Goal: Task Accomplishment & Management: Manage account settings

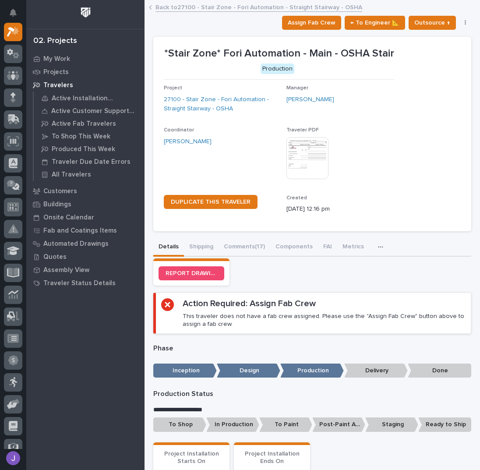
click at [60, 337] on div "My Work Projects Travelers Active Installation Travelers Active Customer Suppor…" at bounding box center [85, 261] width 118 height 418
click at [330, 25] on span "Assign Fab Crew" at bounding box center [312, 23] width 48 height 11
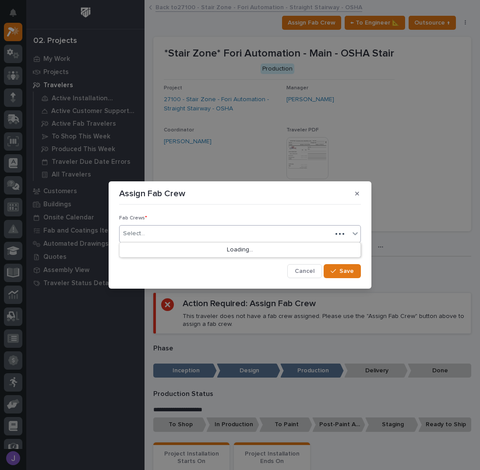
click at [183, 238] on div "Select..." at bounding box center [226, 234] width 213 height 14
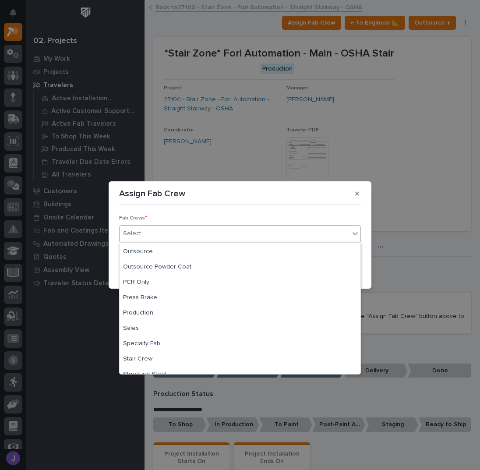
scroll to position [206, 0]
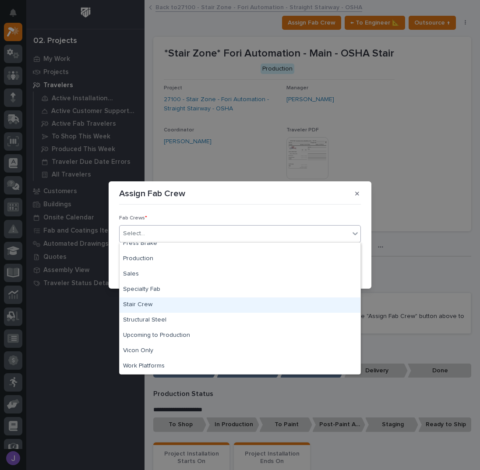
click at [152, 308] on div "Stair Crew" at bounding box center [240, 305] width 241 height 15
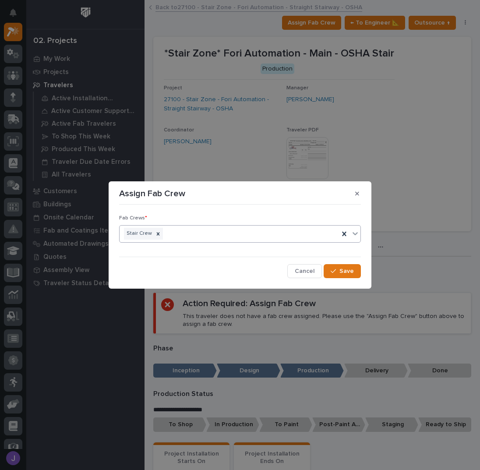
click at [349, 263] on div "Fab Crews * option Stair Crew, selected. 0 results available. Select is focused…" at bounding box center [240, 243] width 242 height 70
click at [349, 264] on button "Save" at bounding box center [342, 271] width 37 height 14
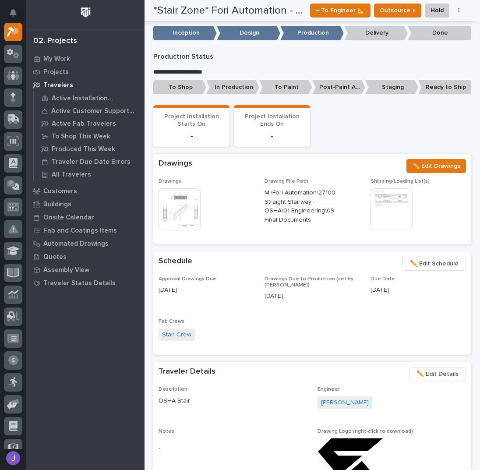
scroll to position [0, 0]
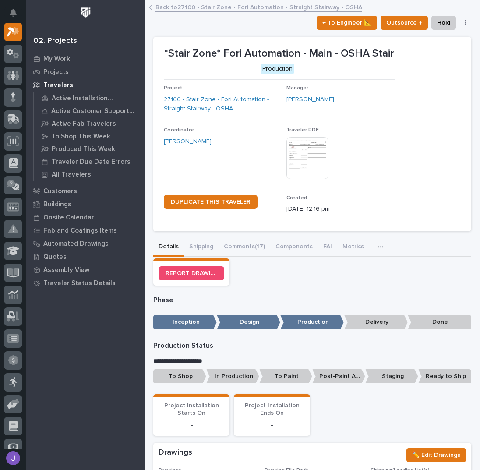
click at [186, 375] on p "To Shop" at bounding box center [179, 377] width 53 height 14
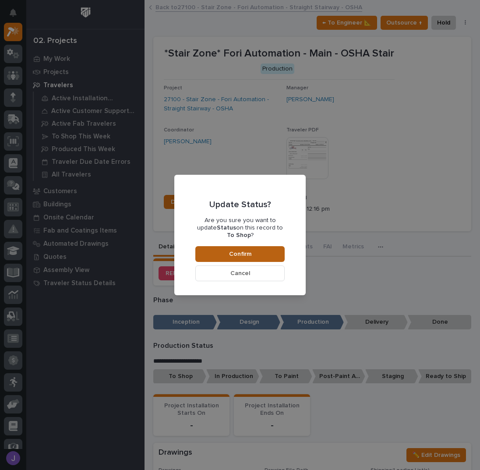
click at [243, 252] on span "Confirm" at bounding box center [240, 254] width 22 height 8
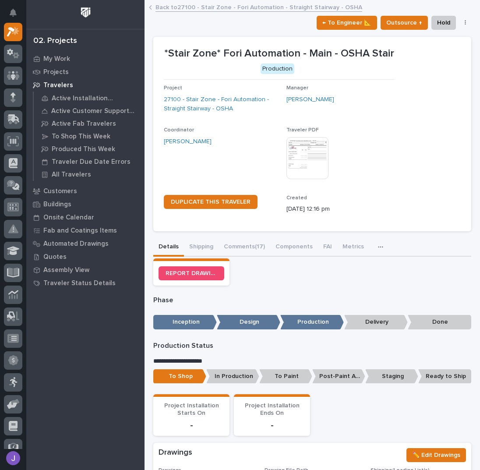
click at [179, 10] on link "Back to 27100 - Stair Zone - Fori Automation - Straight Stairway - OSHA" at bounding box center [259, 7] width 207 height 10
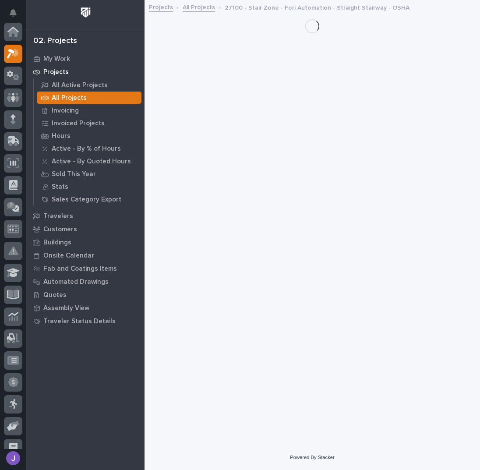
scroll to position [22, 0]
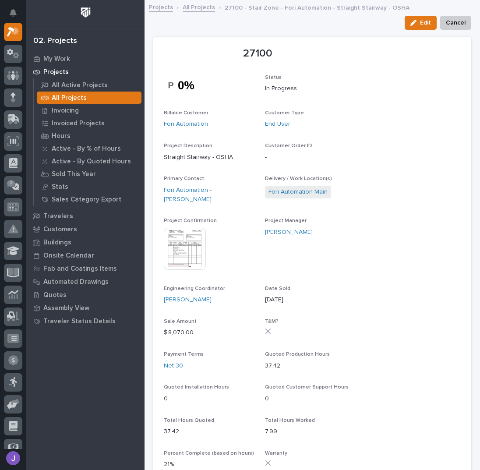
click at [186, 6] on link "All Projects" at bounding box center [199, 7] width 32 height 10
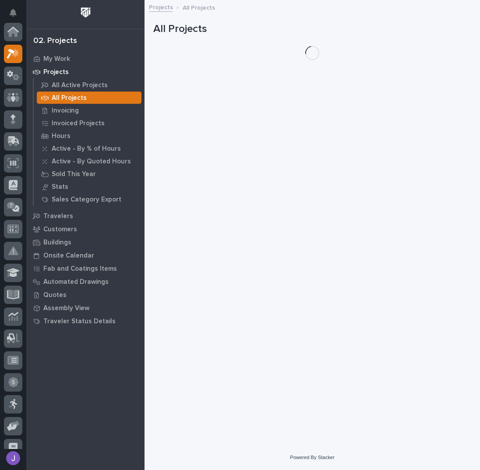
scroll to position [22, 0]
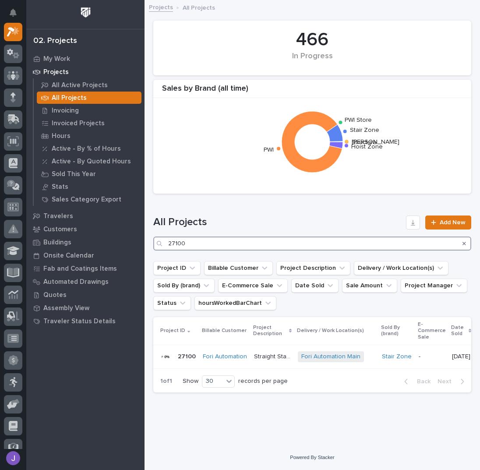
click at [211, 244] on input "27100" at bounding box center [312, 244] width 318 height 14
type input "2"
type input "25053"
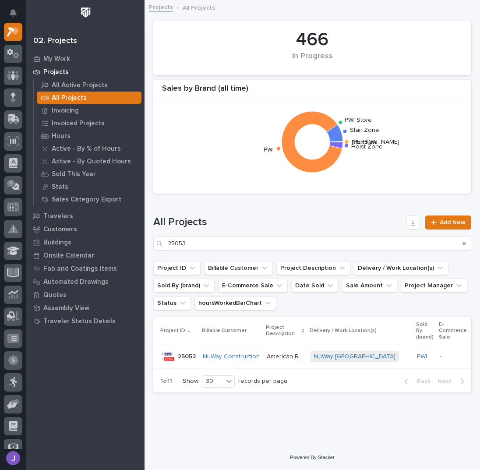
click at [274, 359] on p "American Renolit Stairs Guardrail and Roof Ladder" at bounding box center [286, 356] width 39 height 9
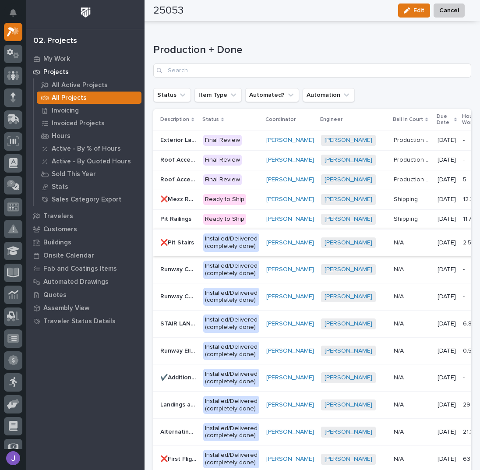
scroll to position [1411, 0]
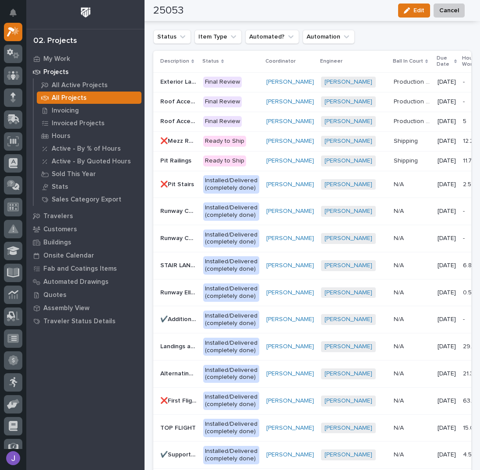
click at [183, 117] on p "Roof Access Stair" at bounding box center [179, 120] width 38 height 9
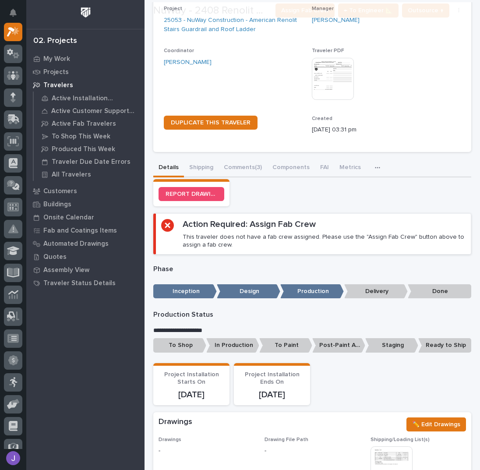
scroll to position [175, 0]
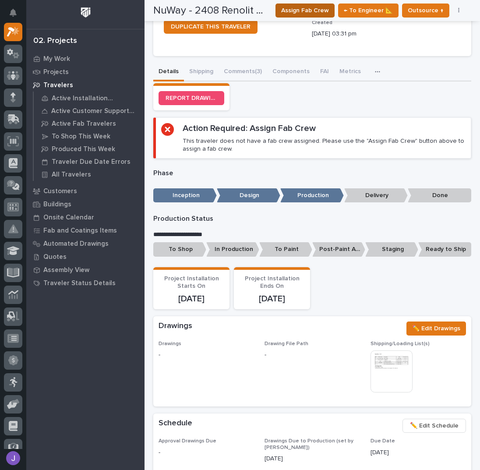
click at [315, 12] on span "Assign Fab Crew" at bounding box center [305, 10] width 48 height 11
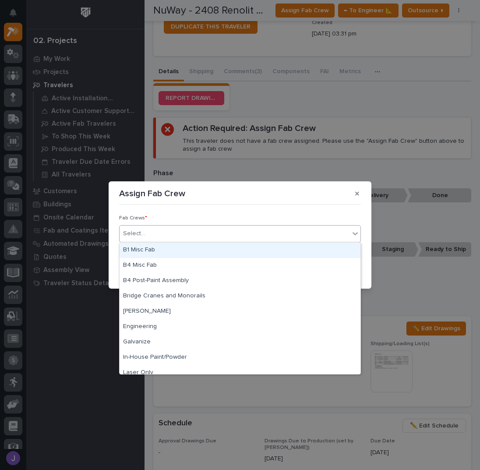
click at [181, 235] on div "Select..." at bounding box center [235, 234] width 230 height 14
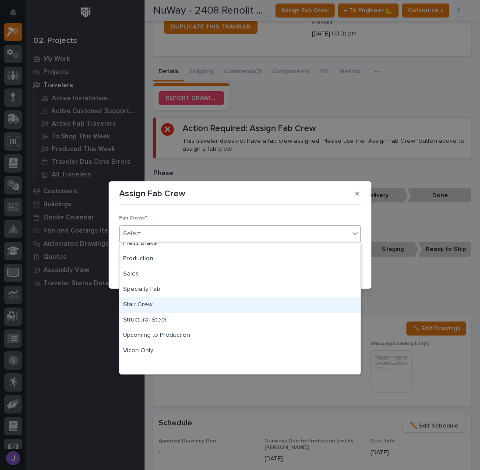
scroll to position [148, 0]
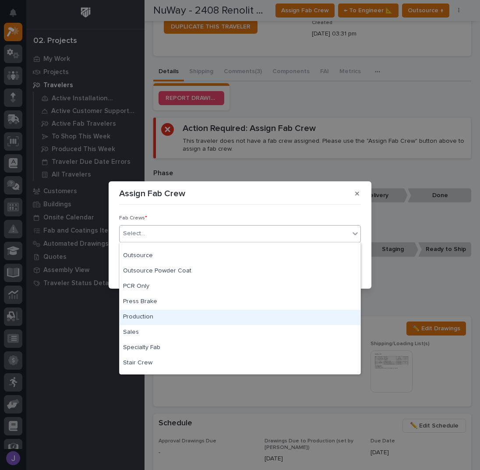
click at [154, 315] on div "Production" at bounding box center [240, 317] width 241 height 15
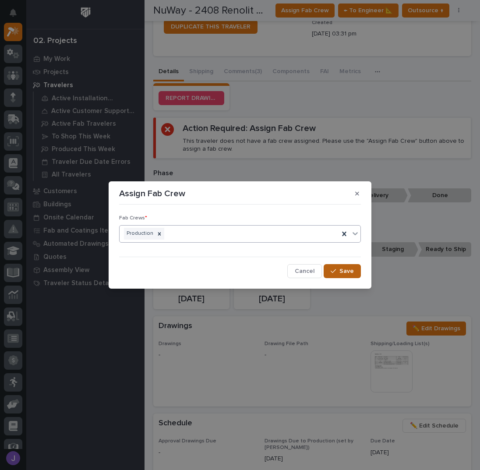
click at [333, 273] on icon "button" at bounding box center [333, 271] width 5 height 6
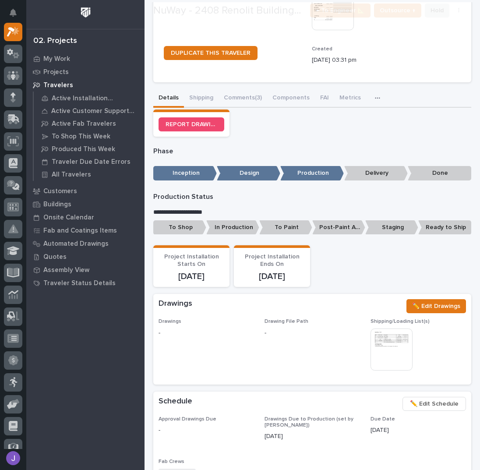
scroll to position [175, 0]
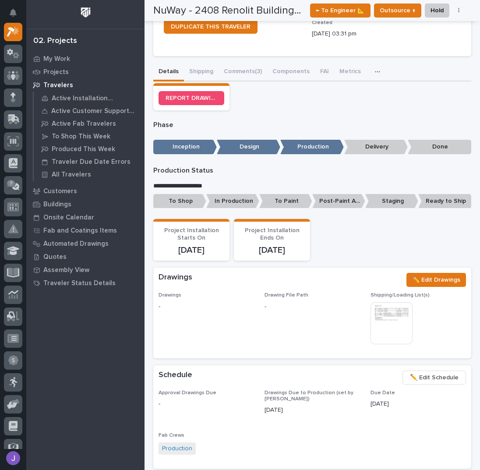
click at [197, 202] on p "To Shop" at bounding box center [179, 201] width 53 height 14
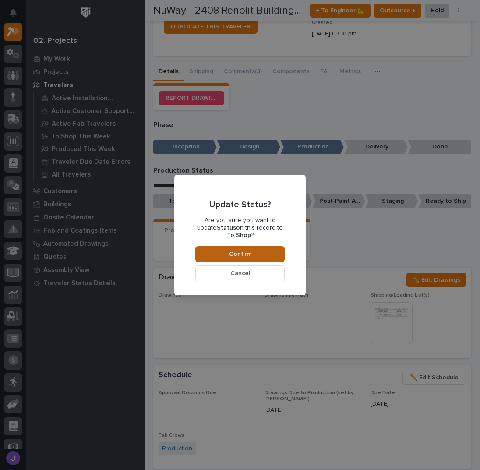
click at [236, 254] on span "Confirm" at bounding box center [240, 254] width 22 height 8
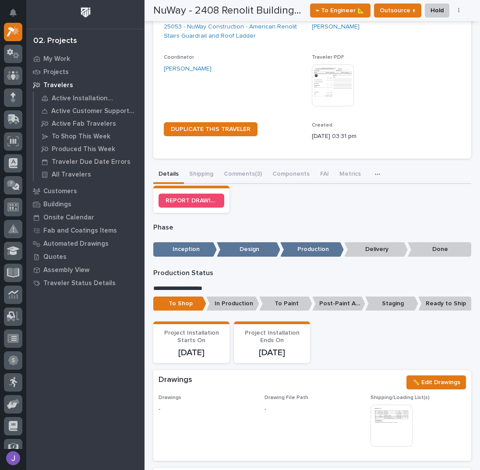
scroll to position [0, 0]
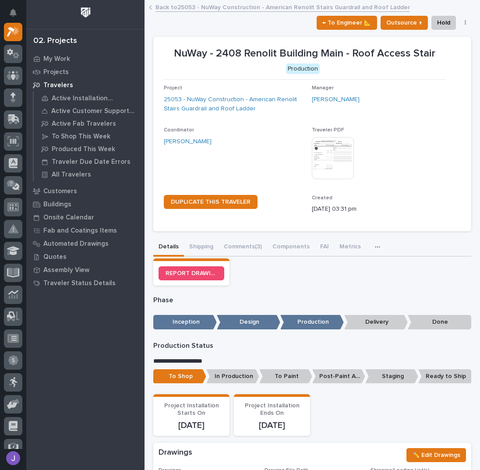
click at [180, 7] on link "Back to 25053 - NuWay Construction - American Renolit Stairs Guardrail and Roof…" at bounding box center [283, 7] width 255 height 10
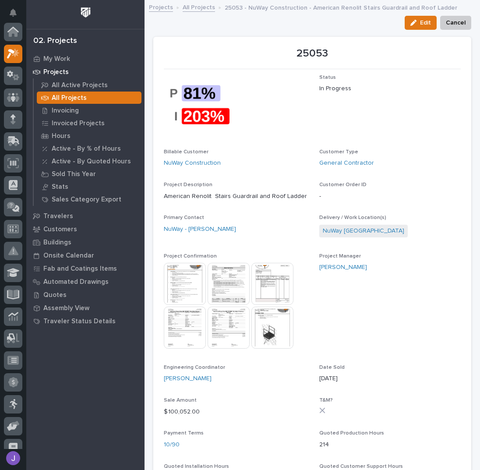
scroll to position [22, 0]
click at [206, 10] on link "All Projects" at bounding box center [199, 7] width 32 height 10
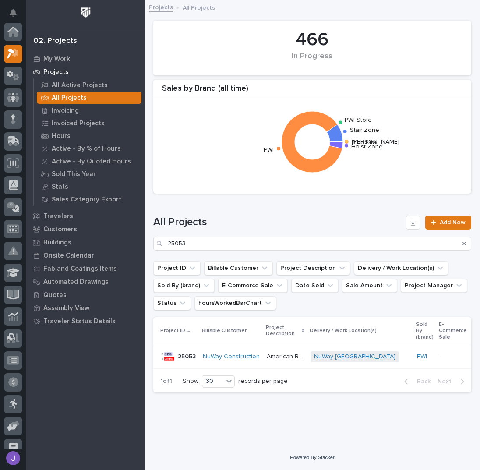
scroll to position [22, 0]
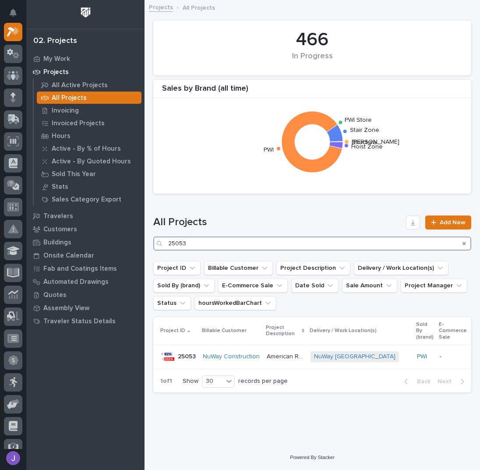
click at [211, 243] on input "25053" at bounding box center [312, 244] width 318 height 14
type input "2"
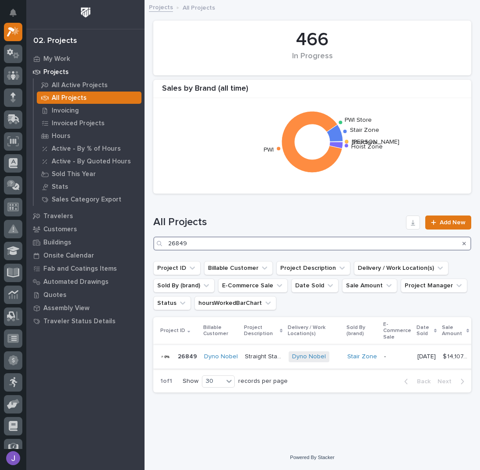
type input "26849"
click at [266, 361] on div "Straight Stair x 2 Straight Stair x 2" at bounding box center [263, 357] width 37 height 14
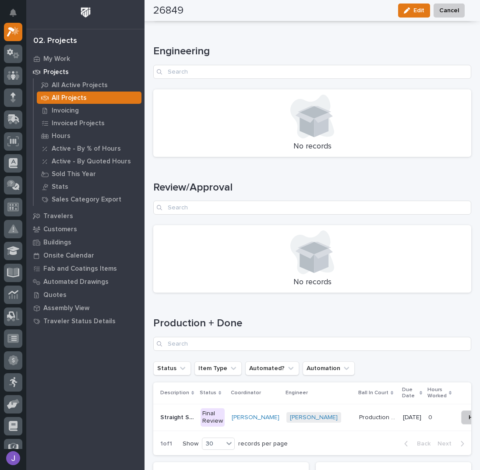
scroll to position [1005, 0]
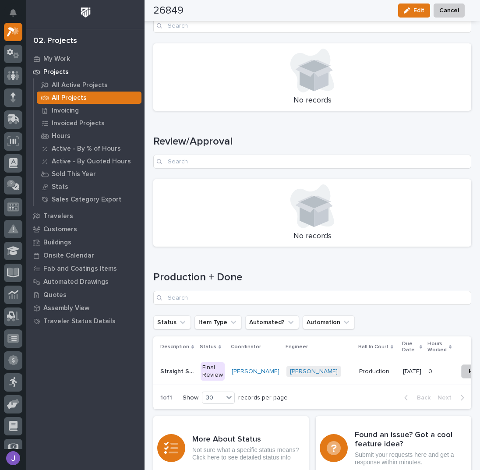
click at [215, 373] on div "Final Review" at bounding box center [213, 371] width 24 height 18
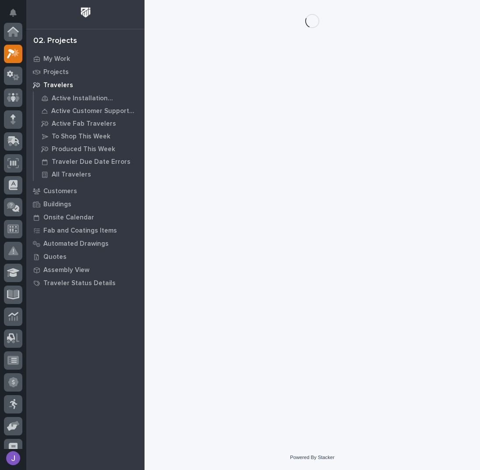
scroll to position [22, 0]
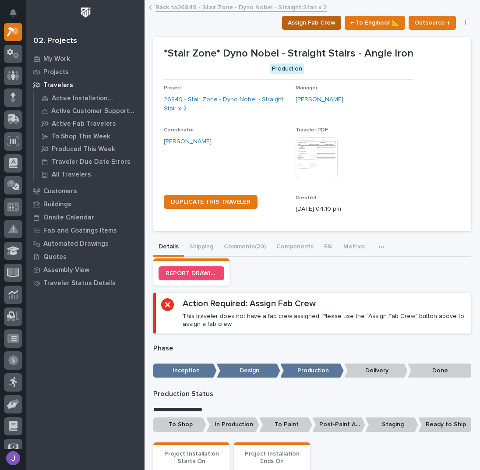
click at [320, 22] on span "Assign Fab Crew" at bounding box center [312, 23] width 48 height 11
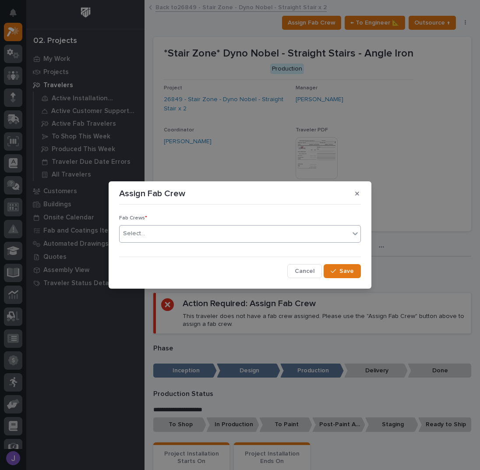
click at [170, 233] on div "Select..." at bounding box center [235, 234] width 230 height 14
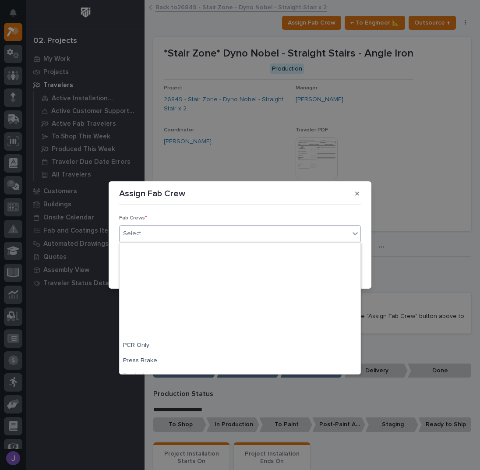
scroll to position [206, 0]
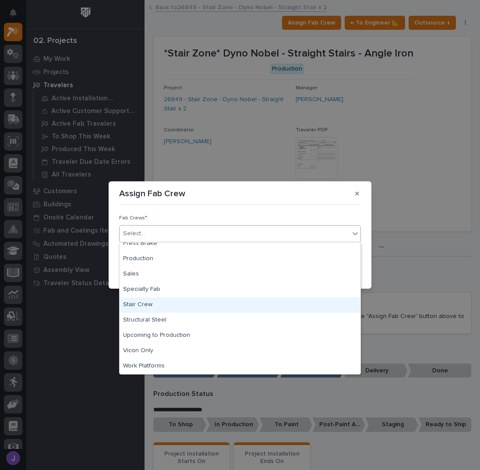
click at [158, 306] on div "Stair Crew" at bounding box center [240, 305] width 241 height 15
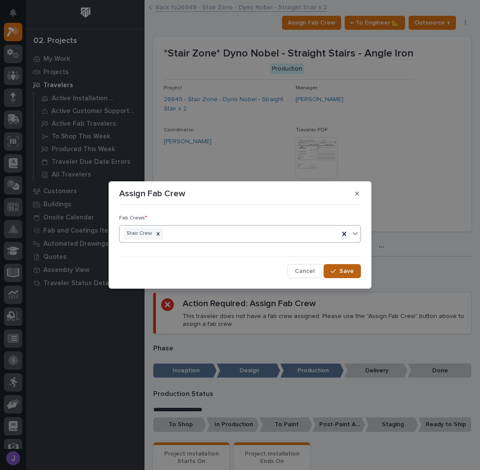
click at [353, 270] on span "Save" at bounding box center [347, 271] width 14 height 8
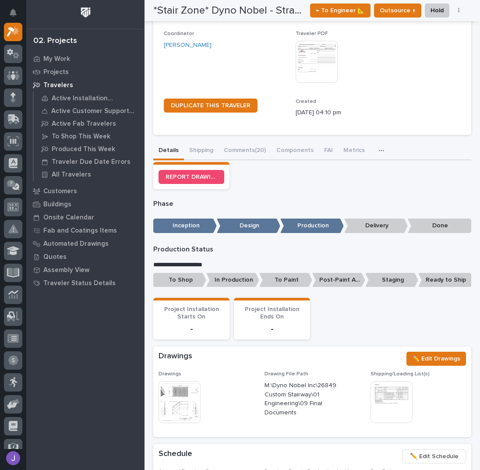
scroll to position [94, 0]
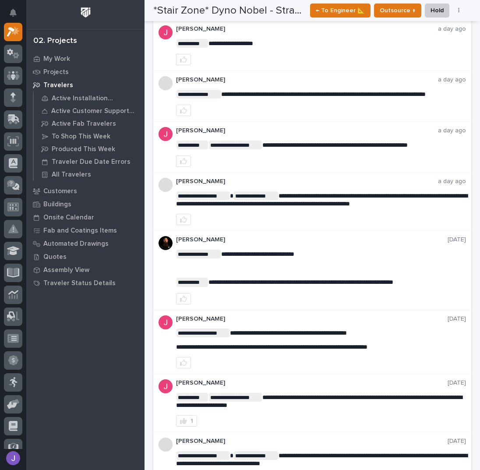
scroll to position [157, 0]
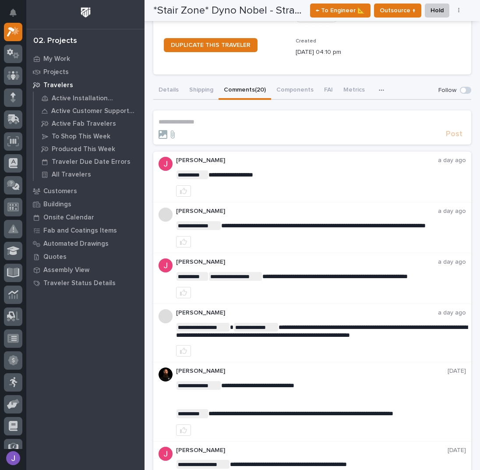
click at [212, 121] on p "**********" at bounding box center [313, 121] width 308 height 7
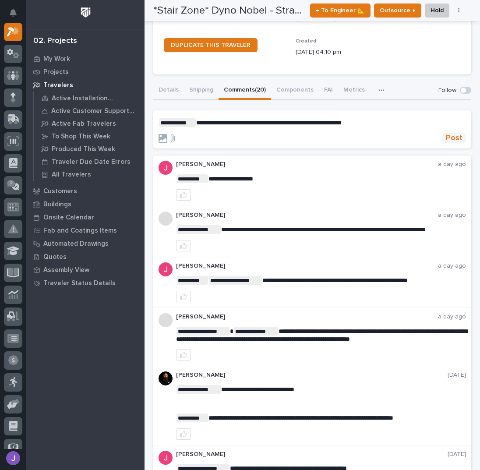
click at [451, 135] on span "Post" at bounding box center [454, 138] width 17 height 10
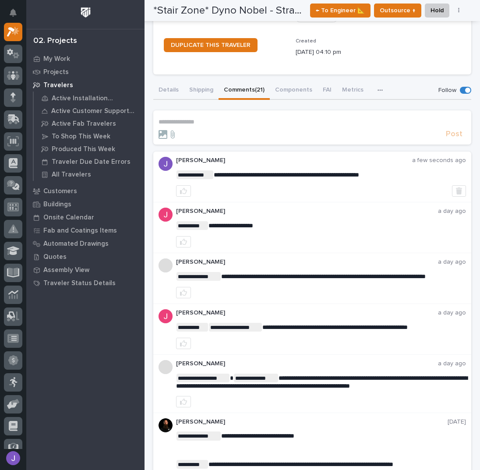
click at [227, 121] on p "**********" at bounding box center [313, 121] width 308 height 7
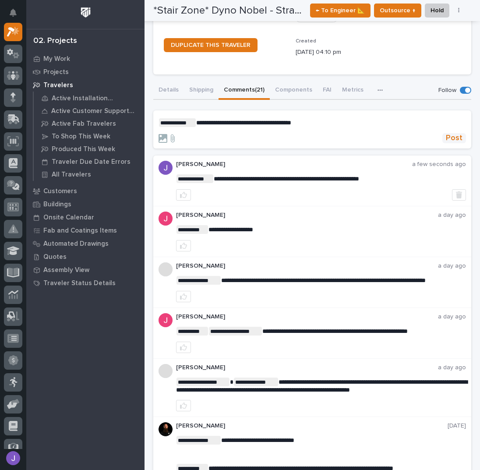
click at [453, 140] on span "Post" at bounding box center [454, 138] width 17 height 10
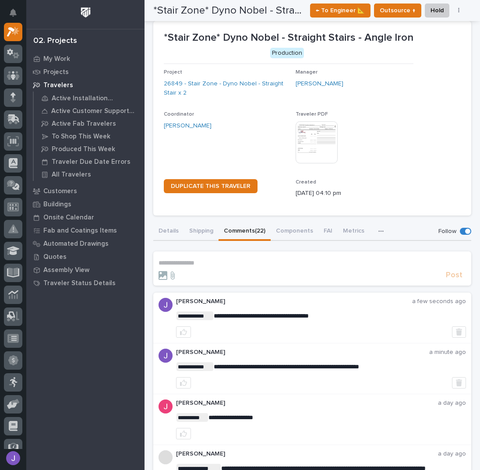
scroll to position [0, 0]
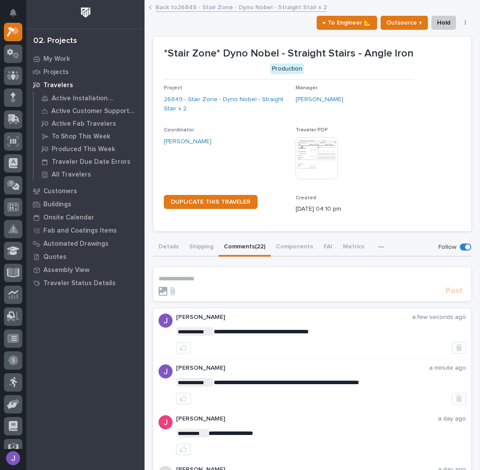
click at [187, 7] on link "Back to 26849 - Stair Zone - Dyno Nobel - Straight Stair x 2" at bounding box center [241, 7] width 171 height 10
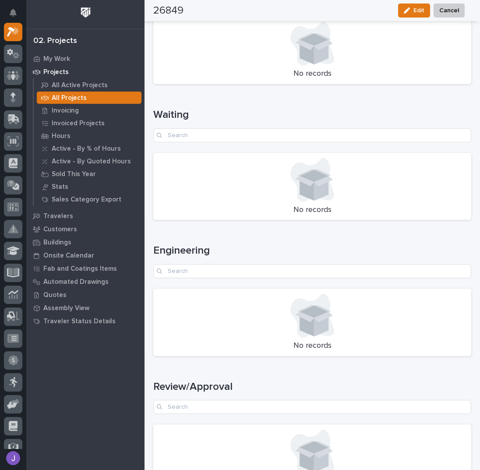
scroll to position [1094, 0]
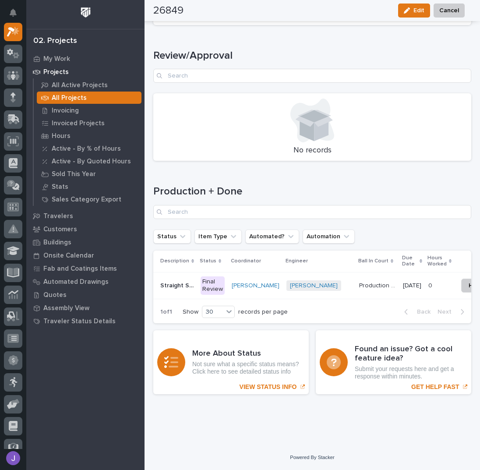
click at [207, 283] on div "Final Review" at bounding box center [213, 286] width 24 height 18
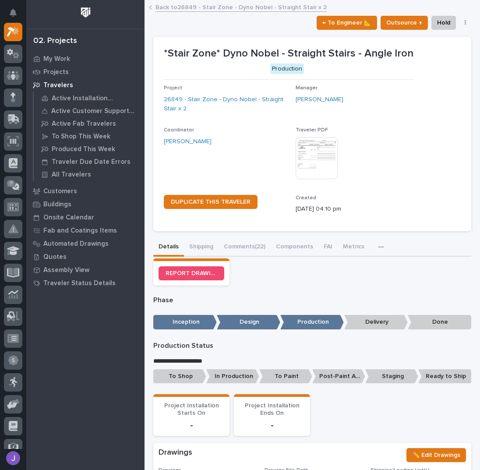
click at [171, 379] on p "To Shop" at bounding box center [179, 377] width 53 height 14
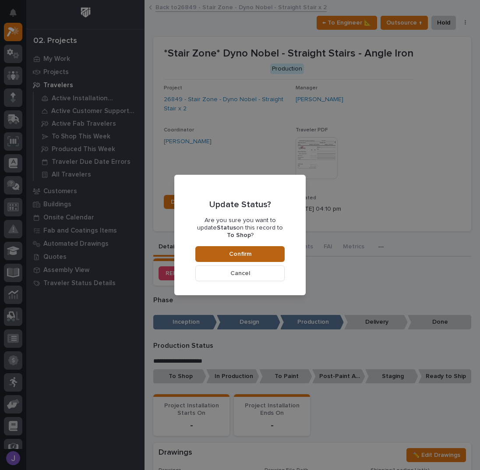
click at [250, 250] on span "Confirm" at bounding box center [240, 254] width 22 height 8
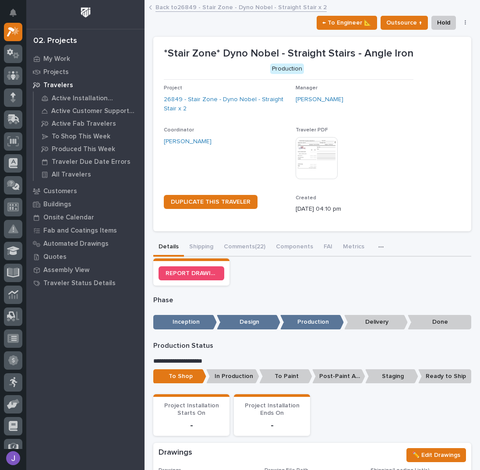
click at [177, 7] on link "Back to 26849 - Stair Zone - Dyno Nobel - Straight Stair x 2" at bounding box center [241, 7] width 171 height 10
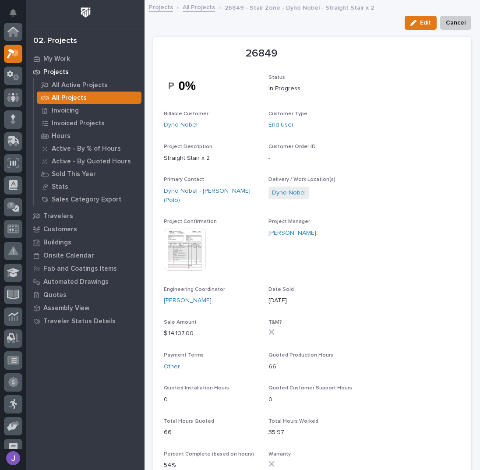
scroll to position [22, 0]
click at [195, 7] on link "All Projects" at bounding box center [199, 7] width 32 height 10
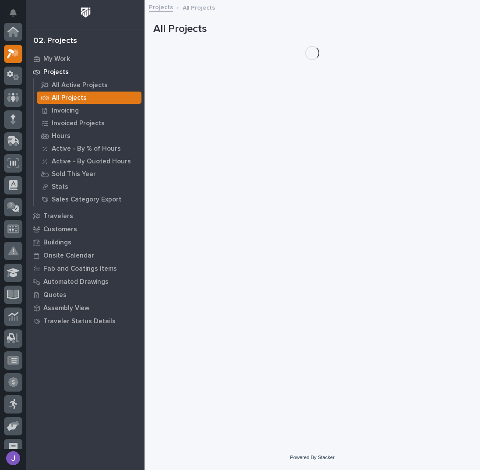
scroll to position [22, 0]
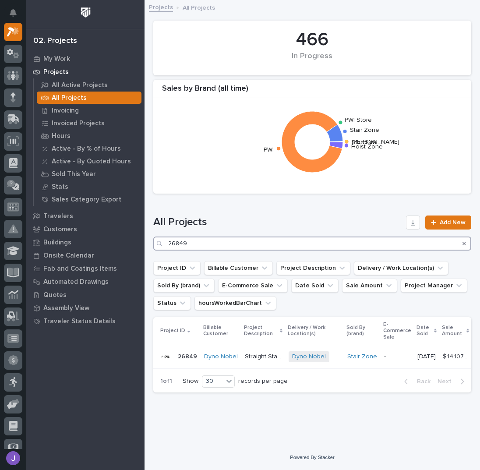
click at [212, 245] on input "26849" at bounding box center [312, 244] width 318 height 14
type input "26721"
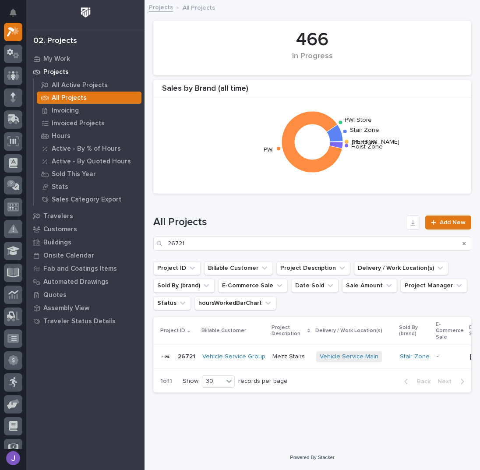
click at [289, 353] on p "Mezz Stairs" at bounding box center [290, 356] width 34 height 9
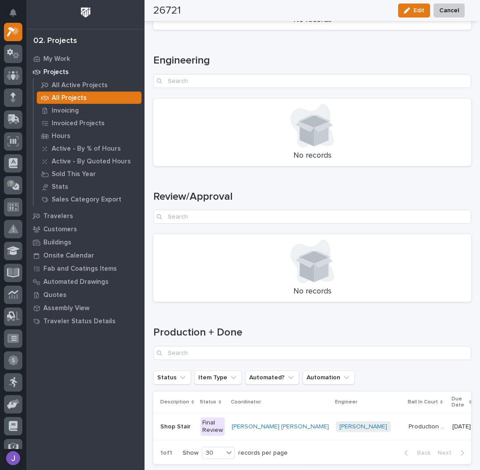
scroll to position [1121, 0]
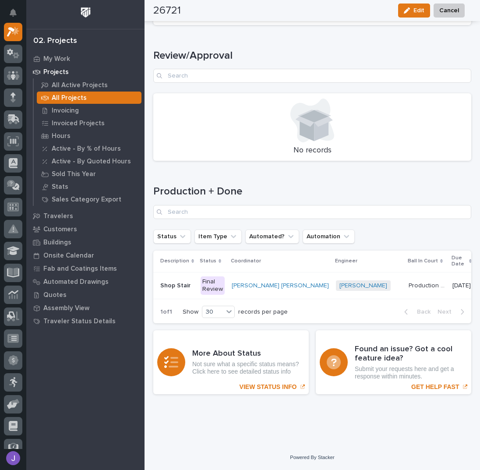
click at [213, 278] on div "Final Review" at bounding box center [213, 286] width 24 height 18
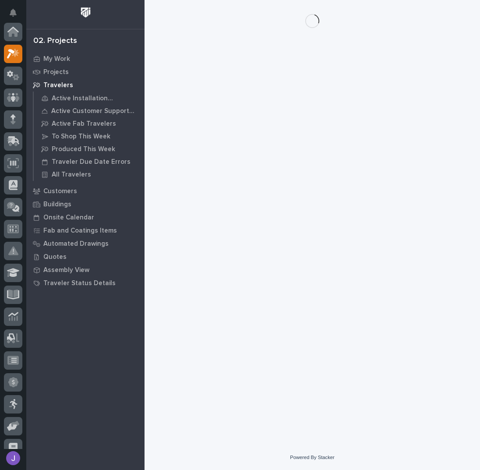
scroll to position [22, 0]
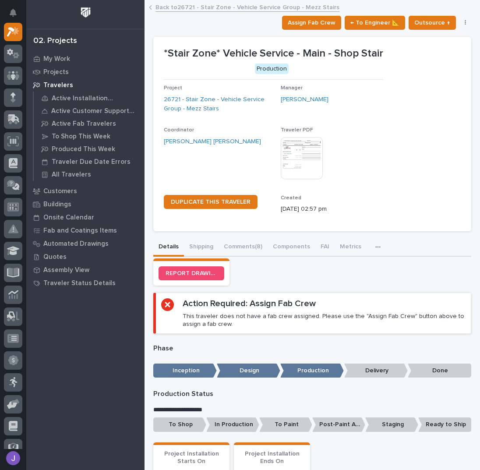
click at [320, 9] on link "Back to 26721 - Stair Zone - Vehicle Service Group - Mezz Stairs" at bounding box center [248, 7] width 184 height 10
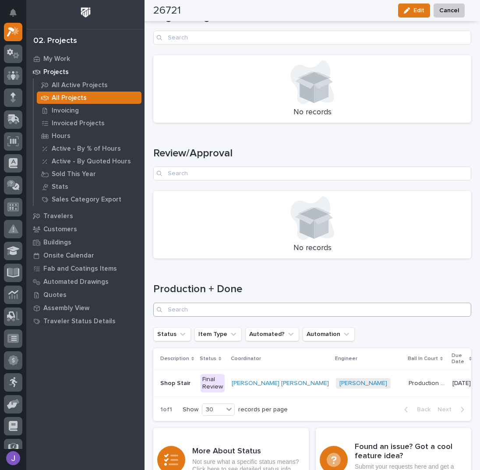
scroll to position [1121, 0]
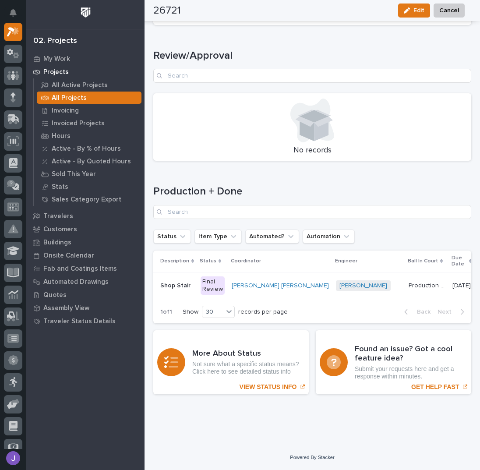
click at [221, 281] on div "Final Review" at bounding box center [213, 286] width 24 height 18
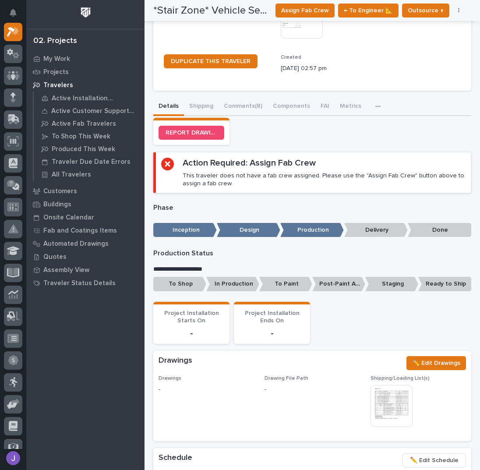
scroll to position [20, 0]
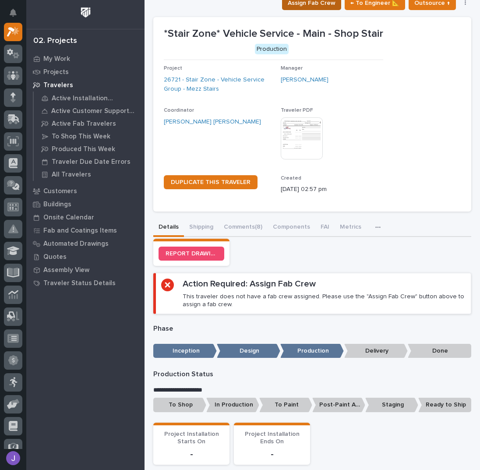
click at [305, 7] on span "Assign Fab Crew" at bounding box center [312, 3] width 48 height 11
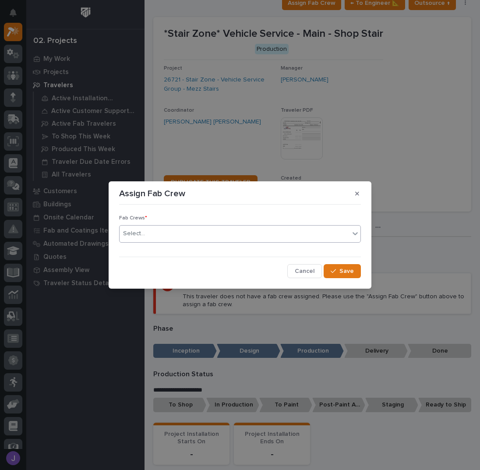
click at [159, 237] on div "Select..." at bounding box center [235, 234] width 230 height 14
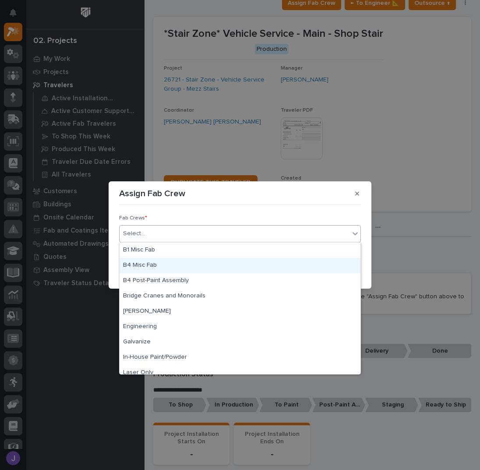
scroll to position [206, 0]
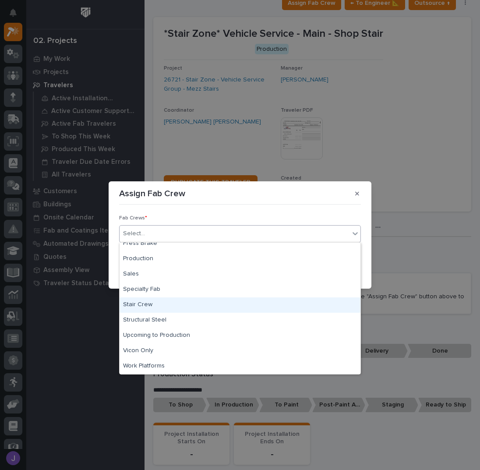
click at [148, 304] on div "Stair Crew" at bounding box center [240, 305] width 241 height 15
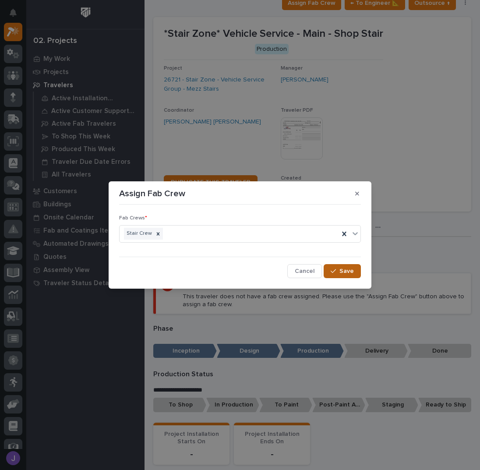
click at [344, 273] on span "Save" at bounding box center [347, 271] width 14 height 8
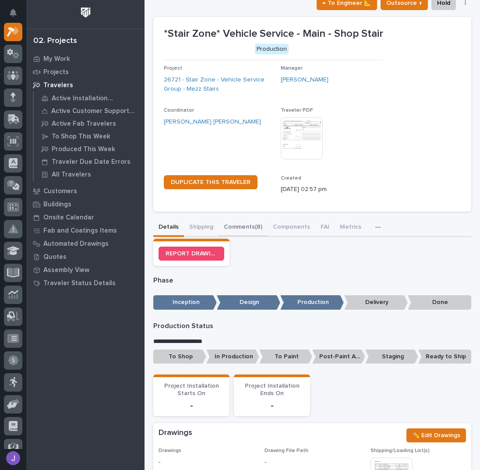
click at [242, 227] on button "Comments (8)" at bounding box center [243, 228] width 49 height 18
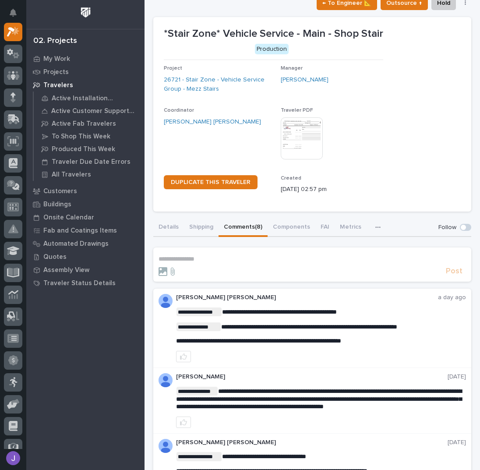
scroll to position [18, 0]
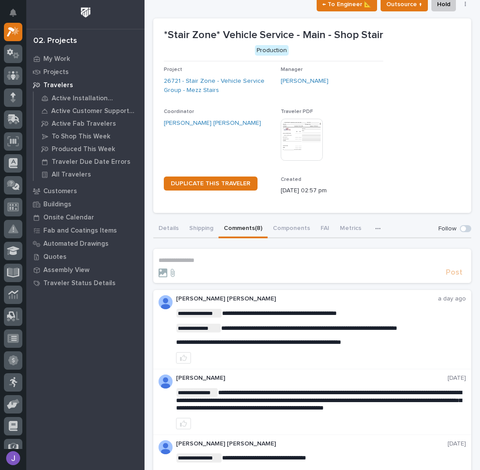
click at [209, 260] on p "**********" at bounding box center [313, 260] width 308 height 7
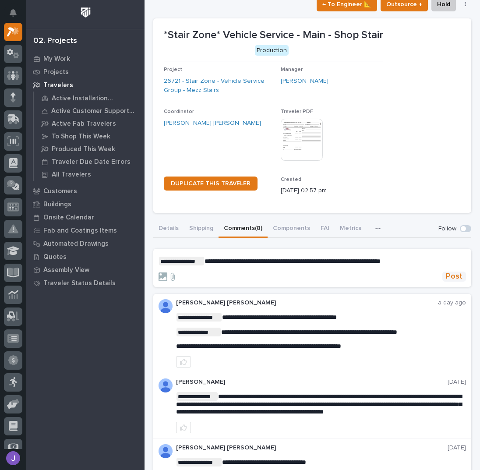
click at [451, 273] on span "Post" at bounding box center [454, 277] width 17 height 10
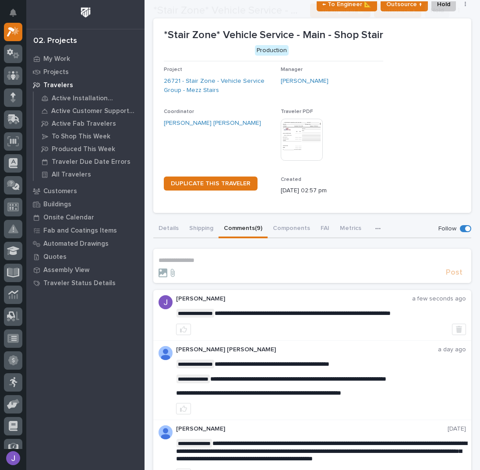
scroll to position [42, 0]
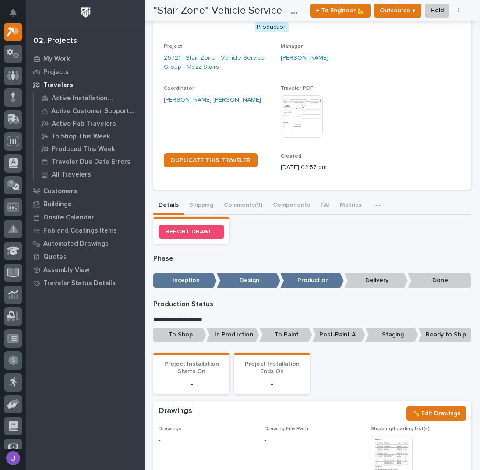
scroll to position [82, 0]
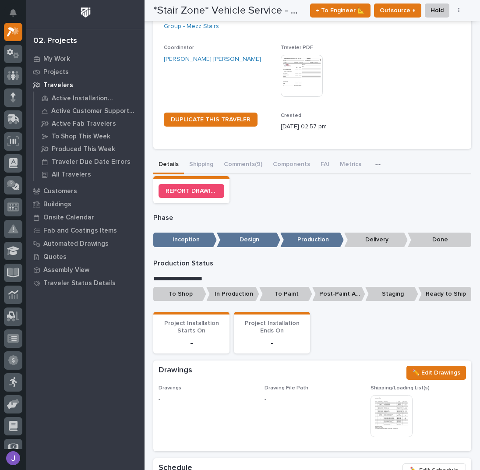
click at [193, 296] on p "To Shop" at bounding box center [179, 294] width 53 height 14
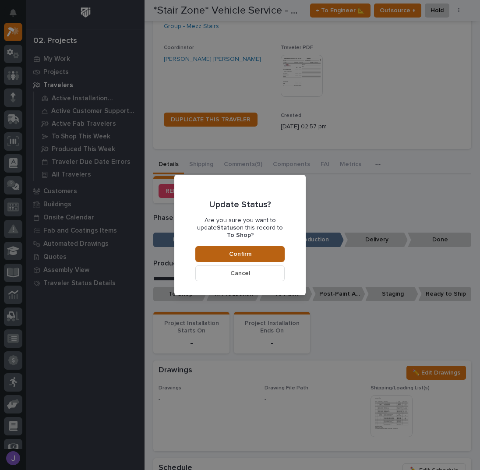
click at [225, 246] on button "Confirm" at bounding box center [239, 254] width 89 height 16
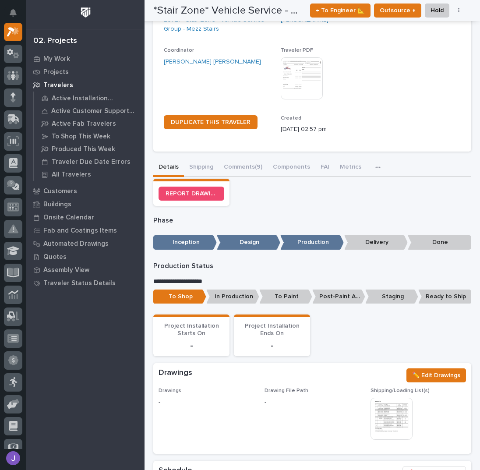
scroll to position [0, 0]
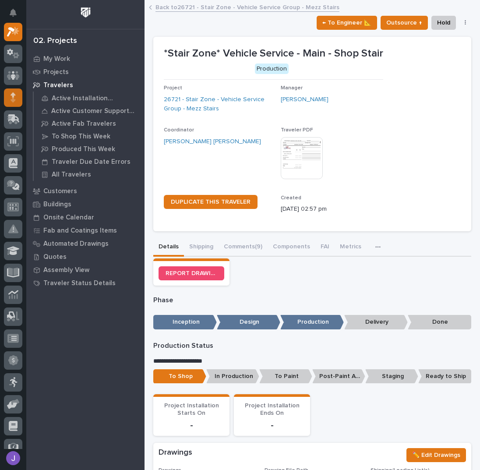
click at [8, 103] on div at bounding box center [13, 98] width 18 height 18
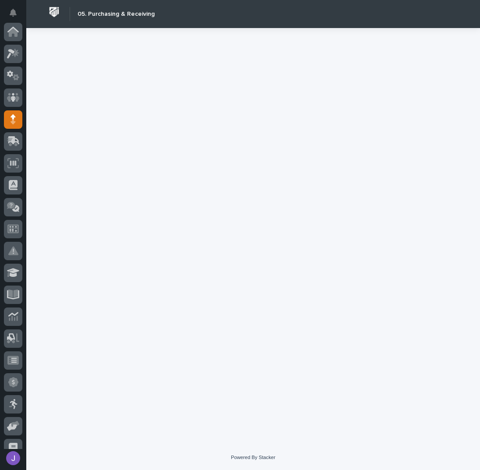
scroll to position [88, 0]
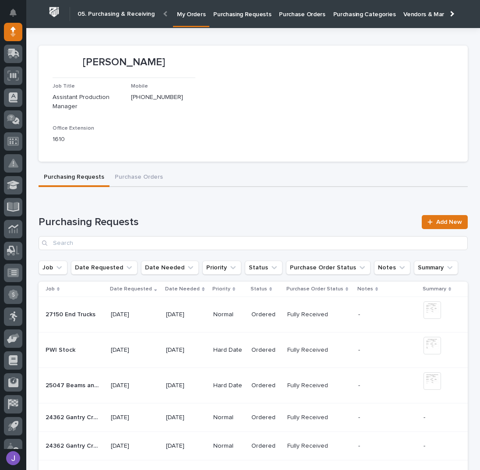
click at [235, 17] on p "Purchasing Requests" at bounding box center [242, 9] width 58 height 18
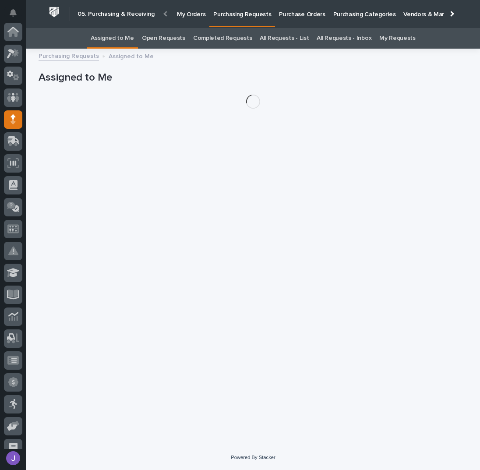
scroll to position [88, 0]
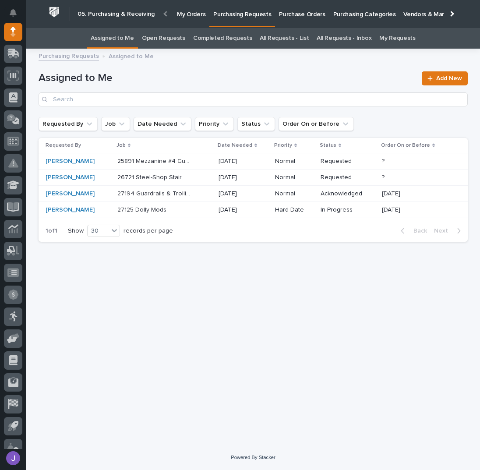
click at [192, 207] on div "27125 Dolly Mods 27125 Dolly Mods" at bounding box center [164, 210] width 94 height 14
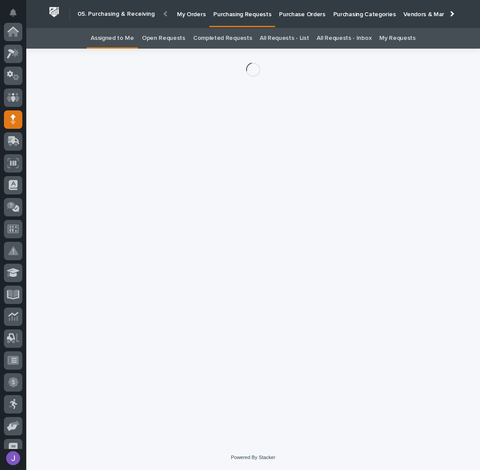
scroll to position [88, 0]
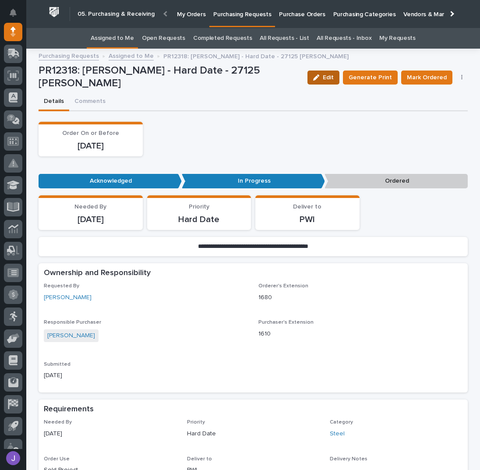
click at [319, 83] on button "Edit" at bounding box center [324, 78] width 32 height 14
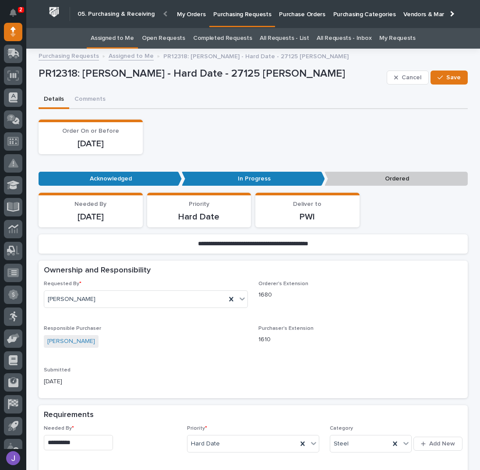
drag, startPoint x: 235, startPoint y: 128, endPoint x: 235, endPoint y: 123, distance: 4.4
click at [235, 126] on div "Order On or Before [DATE]" at bounding box center [254, 137] width 430 height 35
click at [433, 75] on button "Save" at bounding box center [449, 78] width 37 height 14
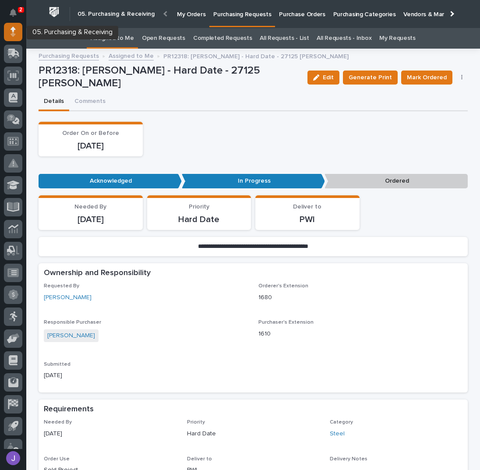
click at [7, 29] on div at bounding box center [13, 32] width 18 height 18
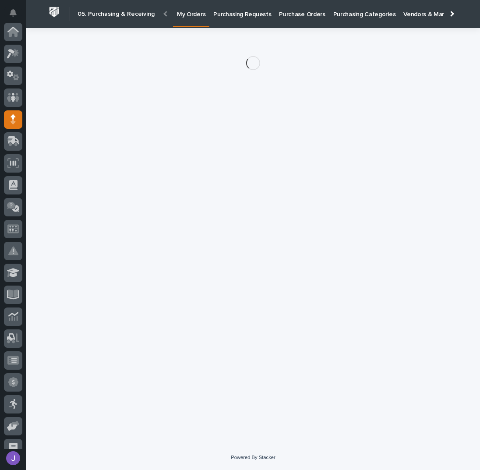
scroll to position [88, 0]
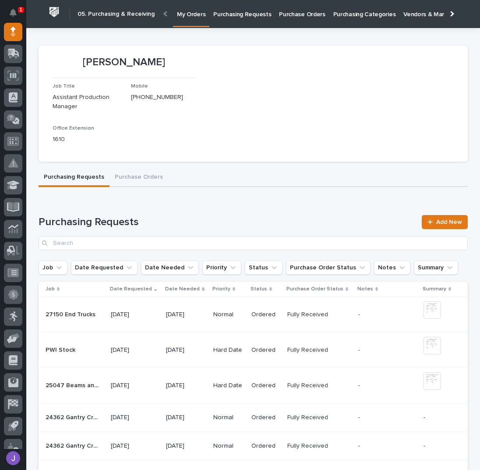
click at [249, 18] on p "Purchasing Requests" at bounding box center [242, 9] width 58 height 18
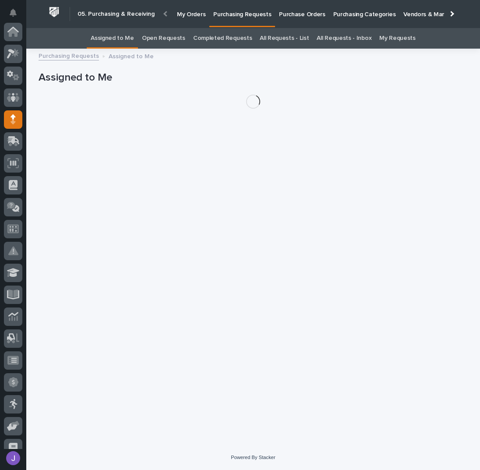
scroll to position [88, 0]
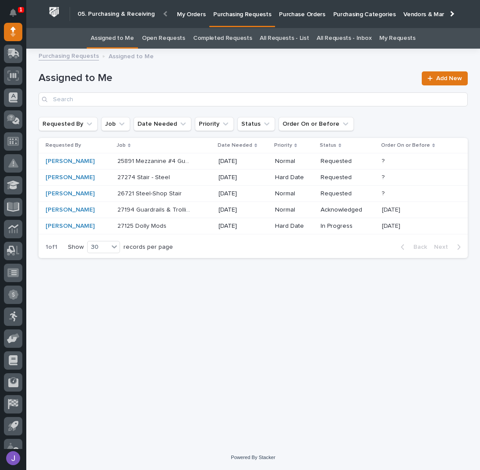
click at [194, 178] on div "27274 Stair - Steel 27274 Stair - Steel" at bounding box center [164, 178] width 94 height 14
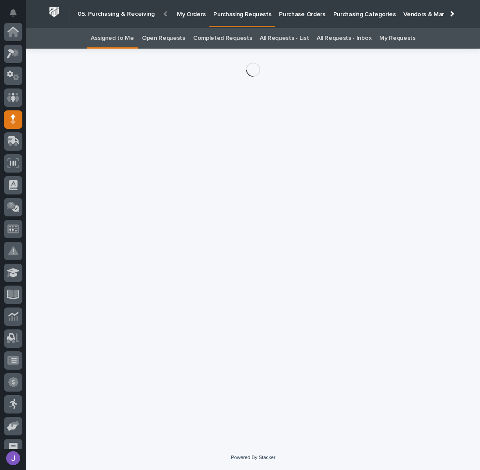
scroll to position [88, 0]
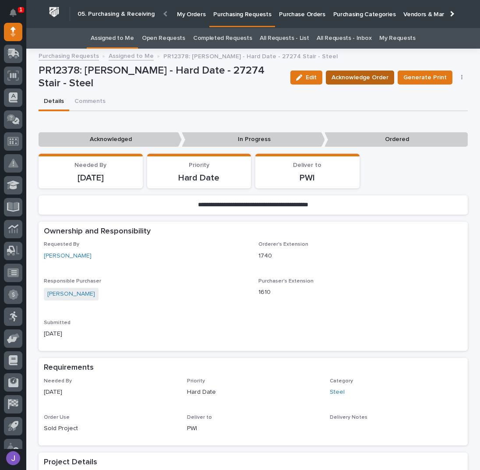
click at [343, 79] on span "Acknowledge Order" at bounding box center [360, 77] width 57 height 11
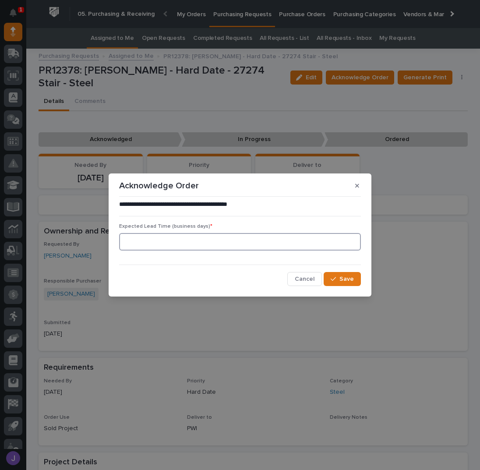
click at [169, 240] on input at bounding box center [240, 242] width 242 height 18
type input "0"
click at [343, 278] on span "Save" at bounding box center [347, 279] width 14 height 8
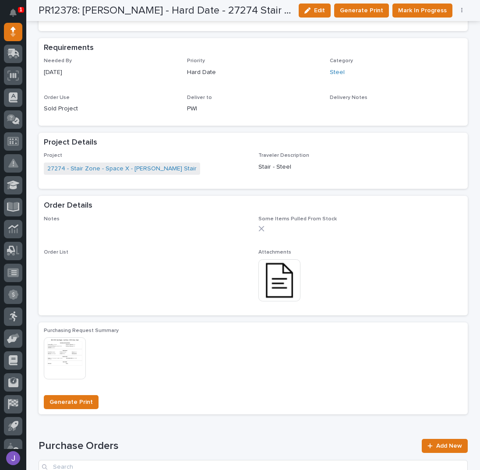
scroll to position [409, 0]
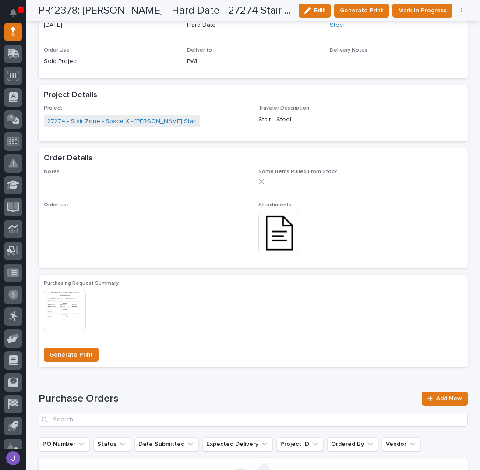
click at [284, 236] on img at bounding box center [280, 233] width 42 height 42
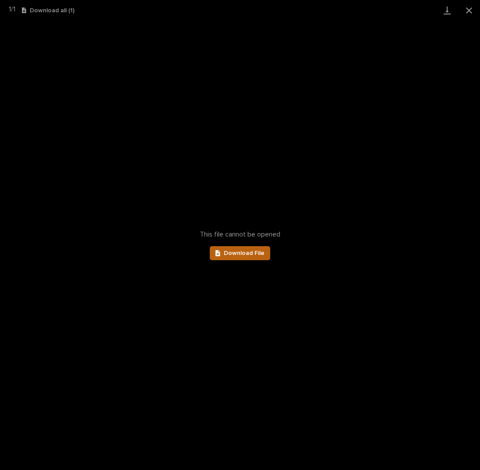
click at [249, 256] on span "Download File" at bounding box center [244, 253] width 41 height 6
click at [469, 9] on button "Close gallery" at bounding box center [469, 10] width 22 height 21
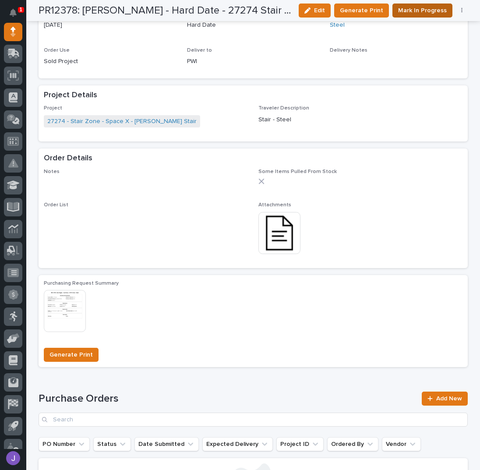
click at [410, 11] on span "Mark In Progress" at bounding box center [422, 10] width 49 height 11
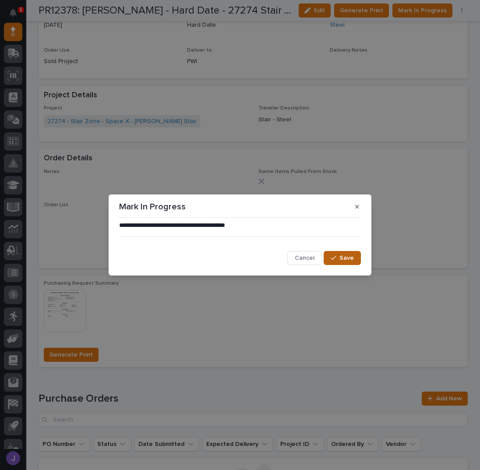
click at [346, 263] on button "Save" at bounding box center [342, 258] width 37 height 14
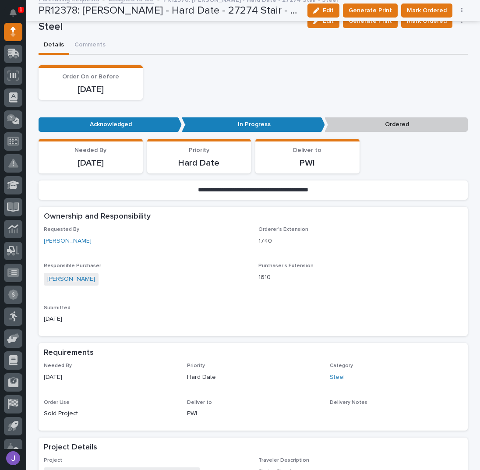
scroll to position [0, 0]
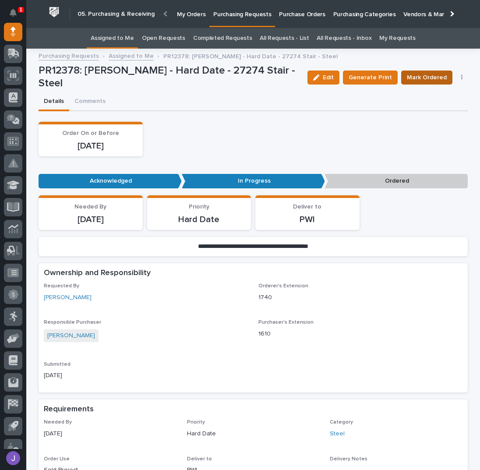
click at [414, 79] on span "Mark Ordered" at bounding box center [427, 77] width 40 height 11
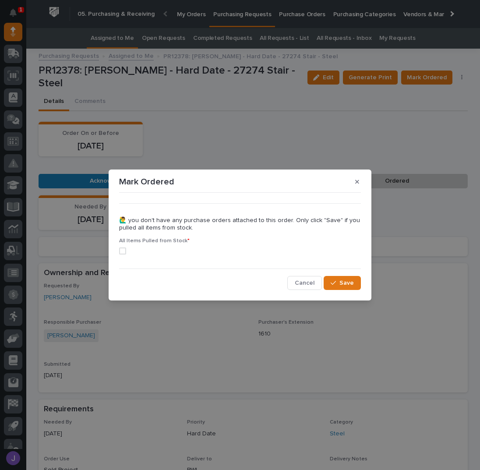
click at [123, 254] on span at bounding box center [122, 251] width 7 height 7
click at [349, 284] on span "Save" at bounding box center [347, 283] width 14 height 8
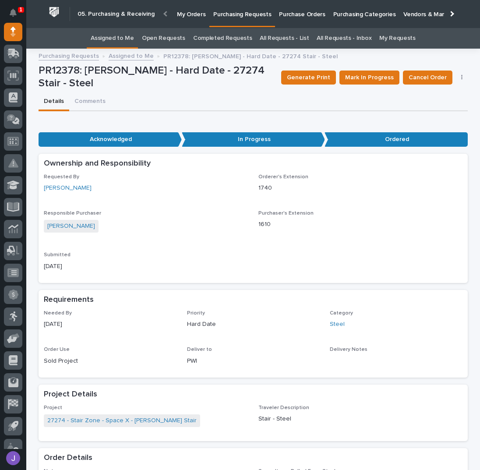
click at [131, 37] on link "Assigned to Me" at bounding box center [112, 38] width 43 height 21
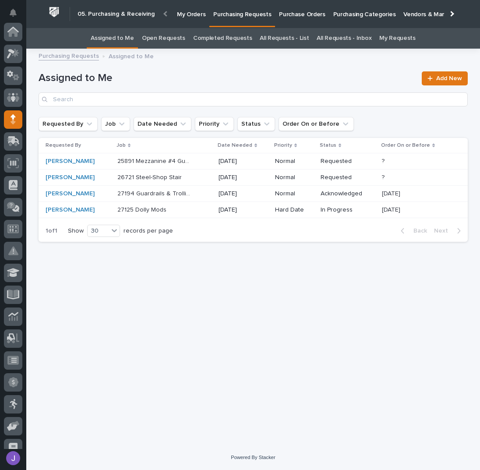
scroll to position [88, 0]
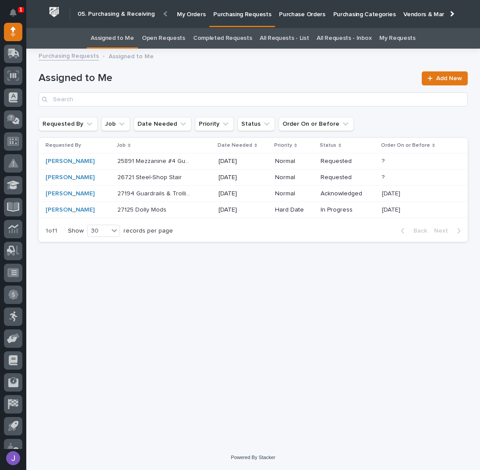
click at [188, 179] on div "26721 Steel-Shop Stair 26721 Steel-Shop Stair" at bounding box center [164, 178] width 94 height 14
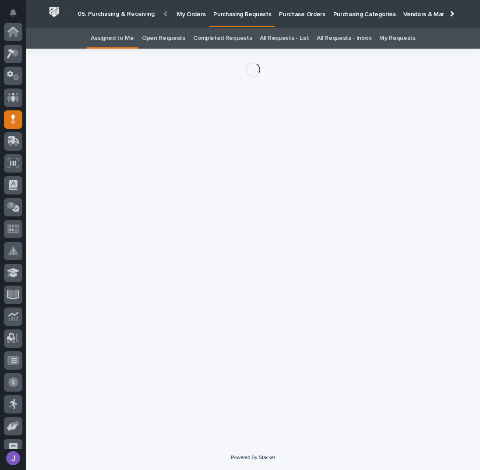
scroll to position [88, 0]
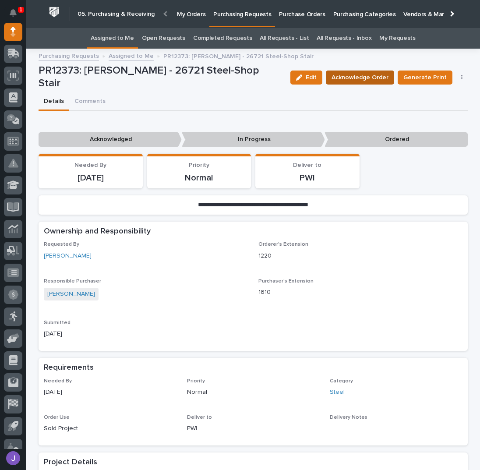
click at [369, 79] on span "Acknowledge Order" at bounding box center [360, 77] width 57 height 11
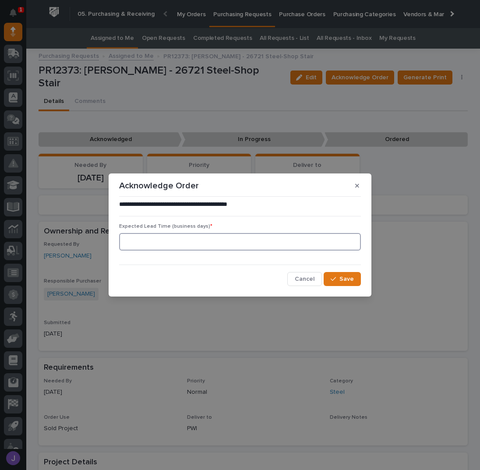
click at [192, 238] on input at bounding box center [240, 242] width 242 height 18
type input "0"
click at [349, 278] on span "Save" at bounding box center [347, 279] width 14 height 8
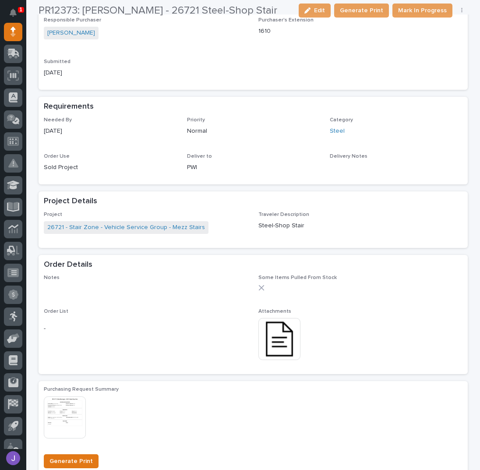
scroll to position [351, 0]
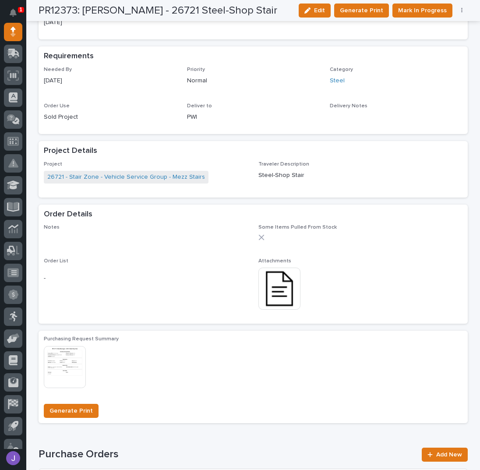
click at [279, 295] on img at bounding box center [280, 289] width 42 height 42
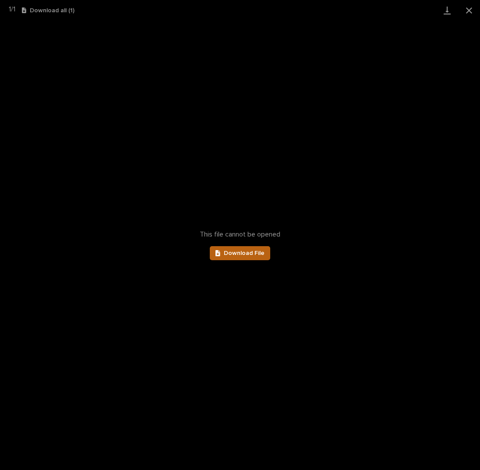
click at [252, 254] on span "Download File" at bounding box center [244, 253] width 41 height 6
click at [472, 8] on button "Close gallery" at bounding box center [469, 10] width 22 height 21
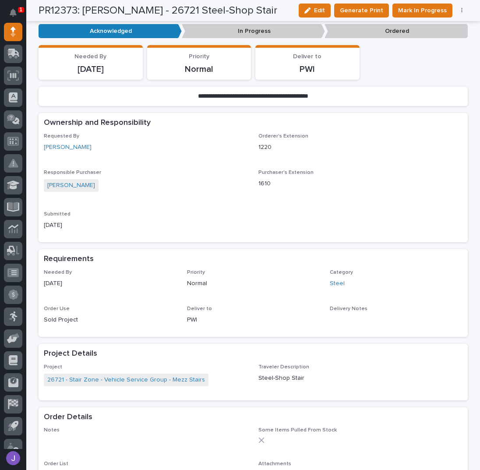
scroll to position [0, 0]
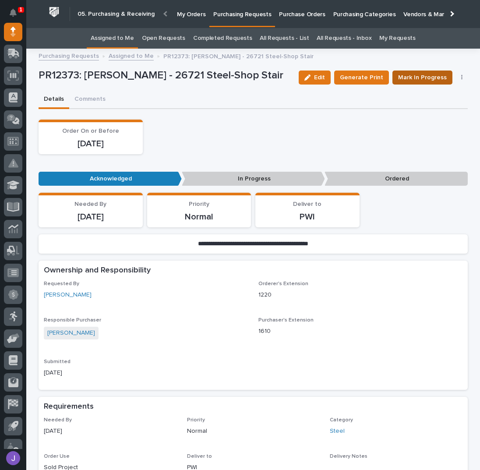
click at [426, 75] on span "Mark In Progress" at bounding box center [422, 77] width 49 height 11
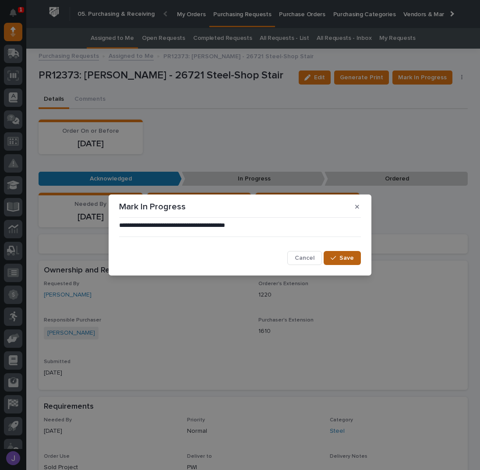
click at [347, 257] on span "Save" at bounding box center [347, 258] width 14 height 8
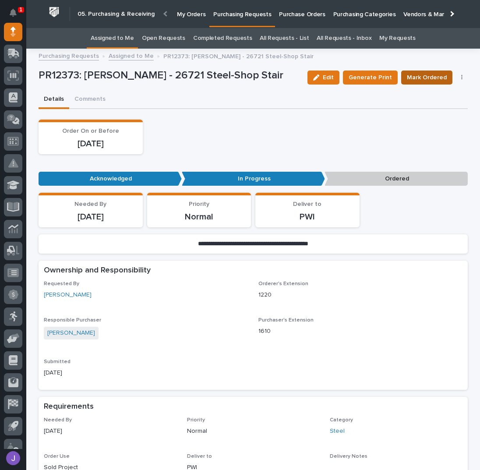
click at [441, 79] on span "Mark Ordered" at bounding box center [427, 77] width 40 height 11
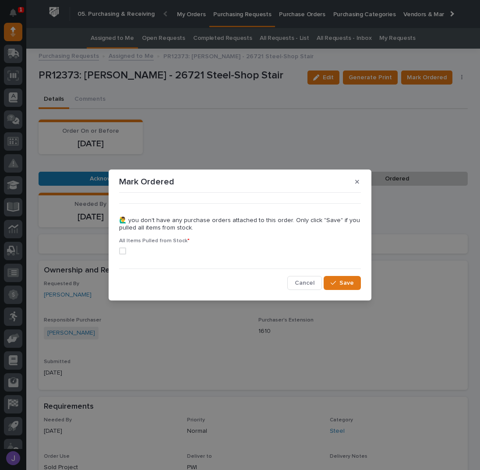
click at [123, 252] on span at bounding box center [122, 251] width 7 height 7
click at [340, 280] on button "Save" at bounding box center [342, 283] width 37 height 14
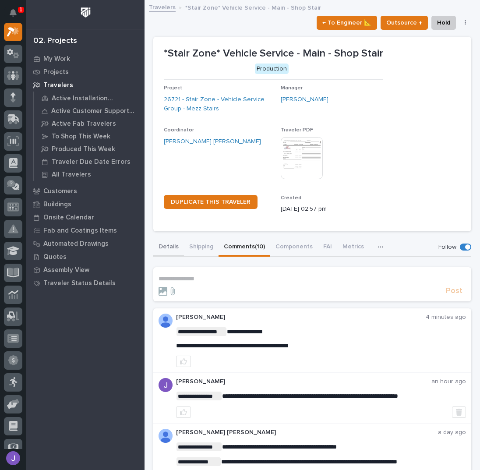
click at [164, 244] on button "Details" at bounding box center [168, 247] width 31 height 18
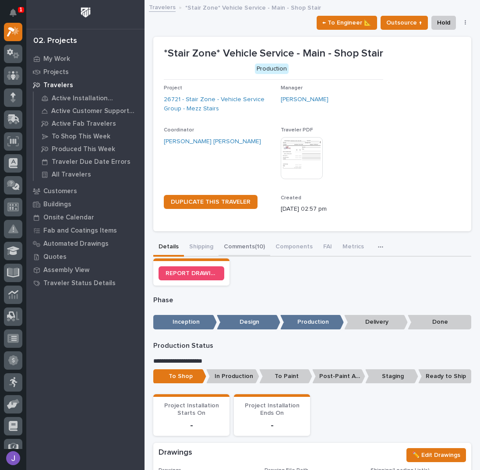
click at [234, 249] on button "Comments (10)" at bounding box center [245, 247] width 52 height 18
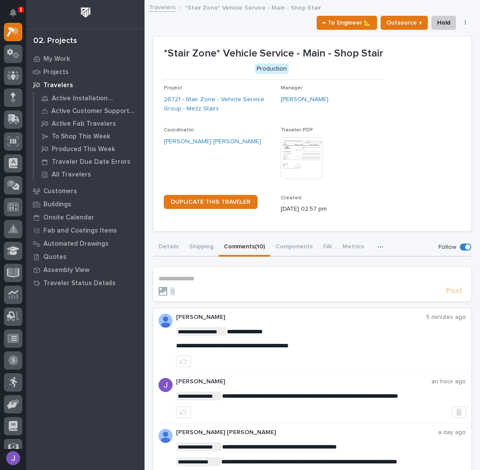
click at [233, 279] on p "**********" at bounding box center [313, 278] width 308 height 7
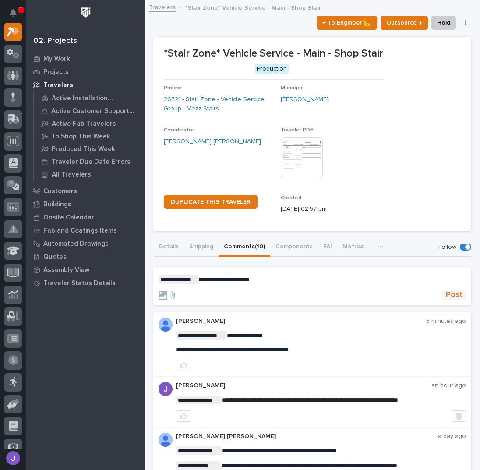
click at [449, 295] on span "Post" at bounding box center [454, 295] width 17 height 10
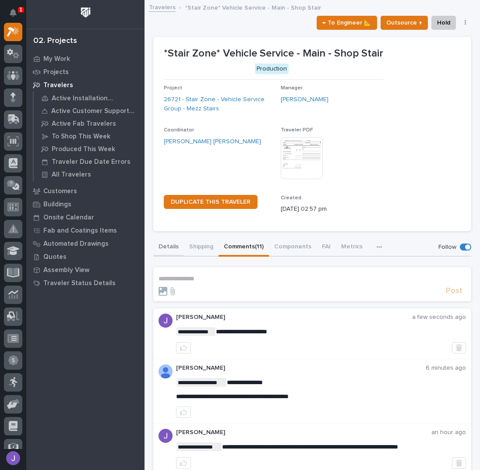
click at [172, 249] on button "Details" at bounding box center [168, 247] width 31 height 18
